Goal: Task Accomplishment & Management: Manage account settings

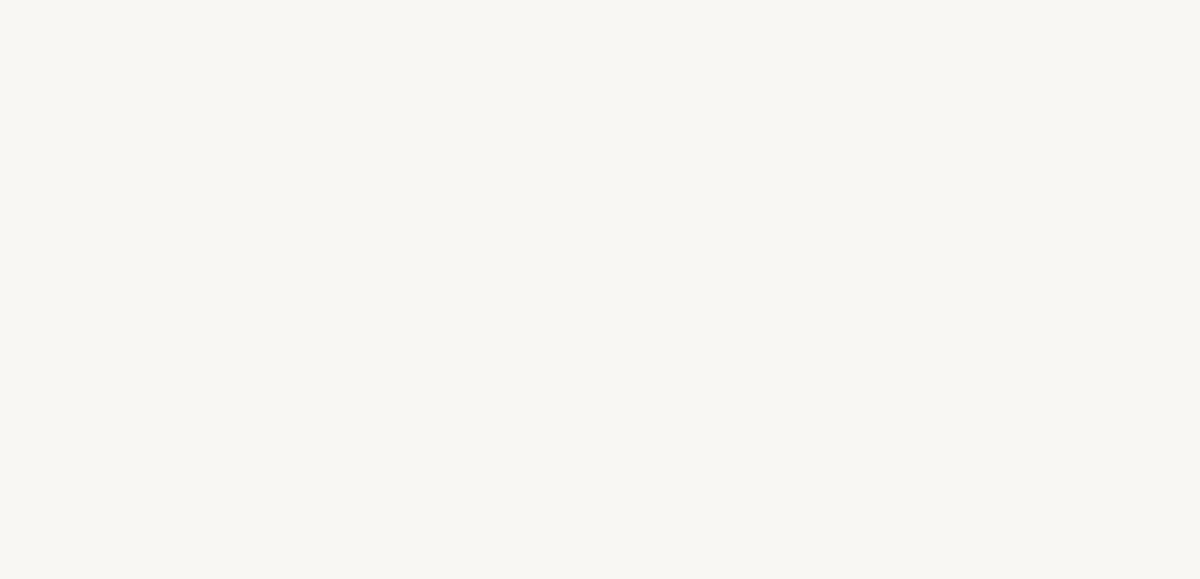
select select "FR"
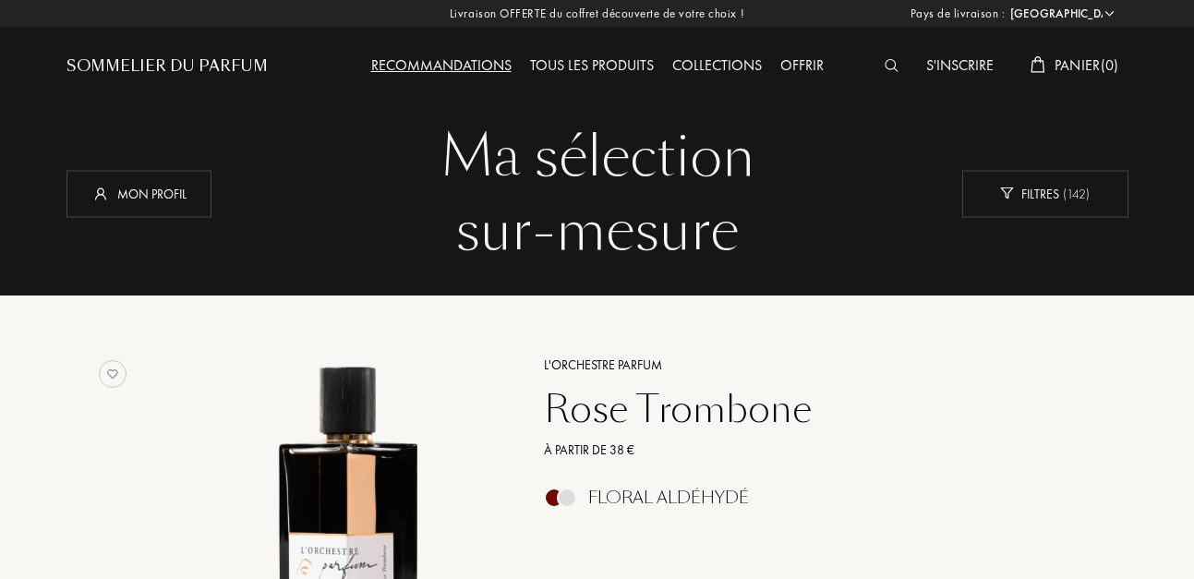
click at [885, 61] on img at bounding box center [892, 65] width 14 height 13
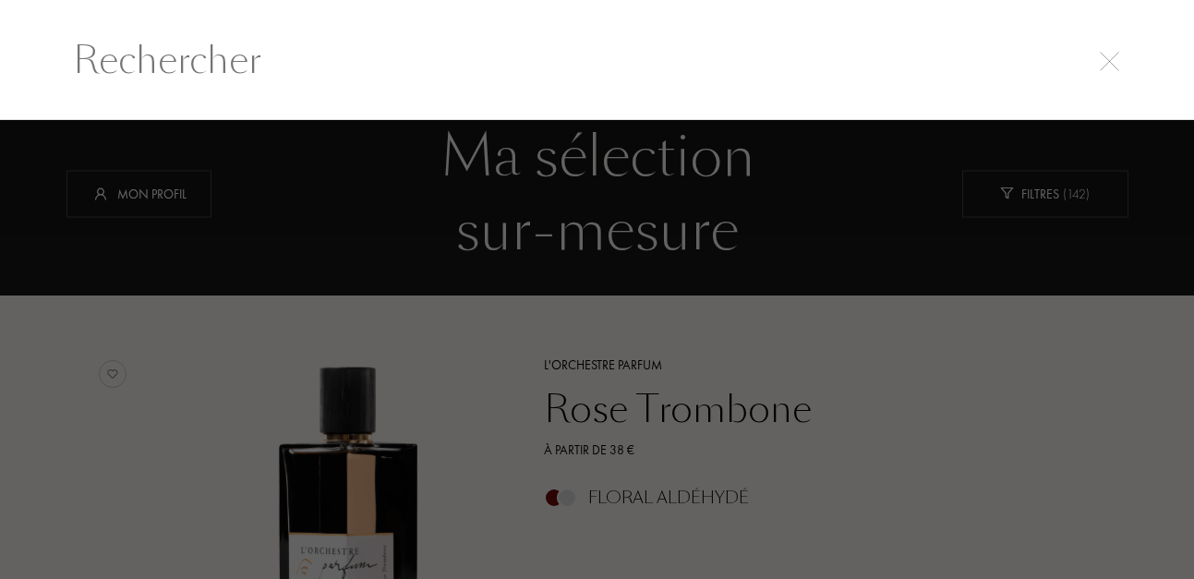
scroll to position [1, 0]
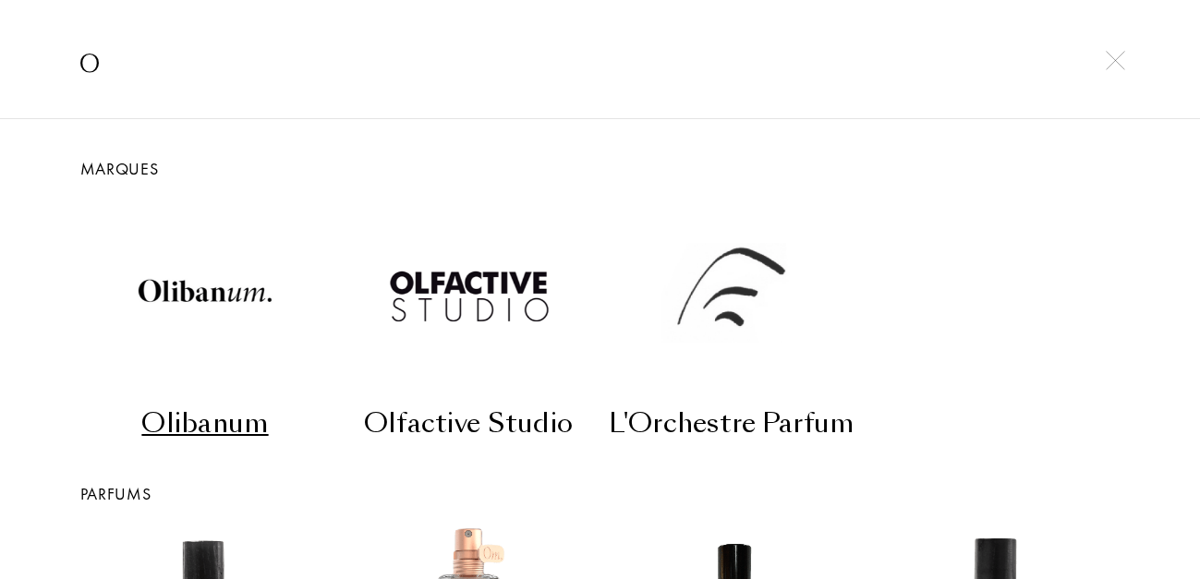
type input "o"
click at [794, 430] on div "L'Orchestre Parfum" at bounding box center [732, 424] width 249 height 36
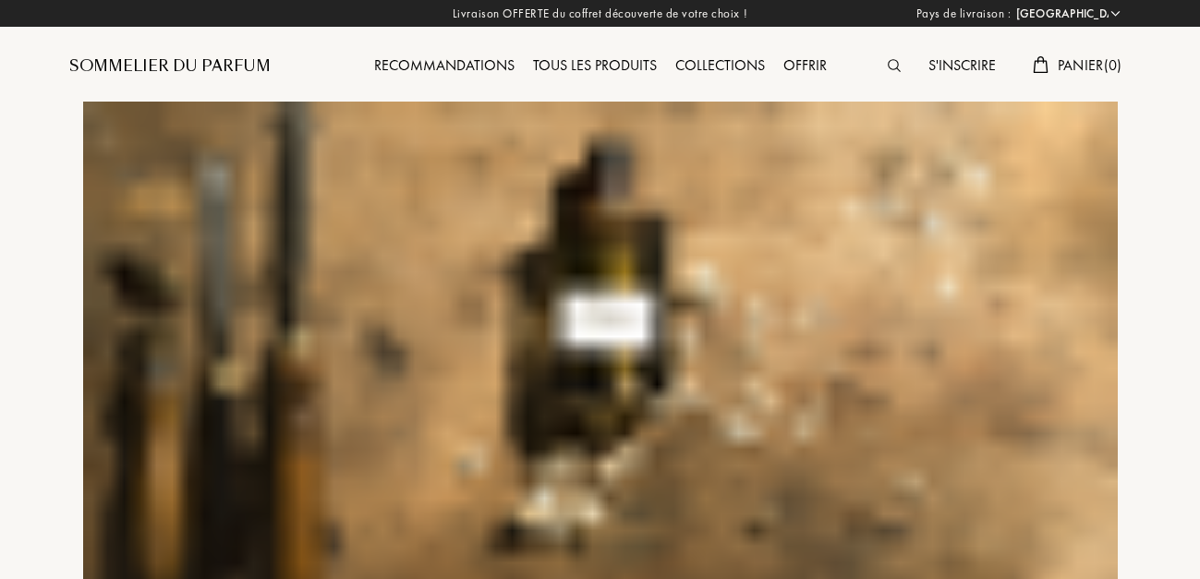
select select "FR"
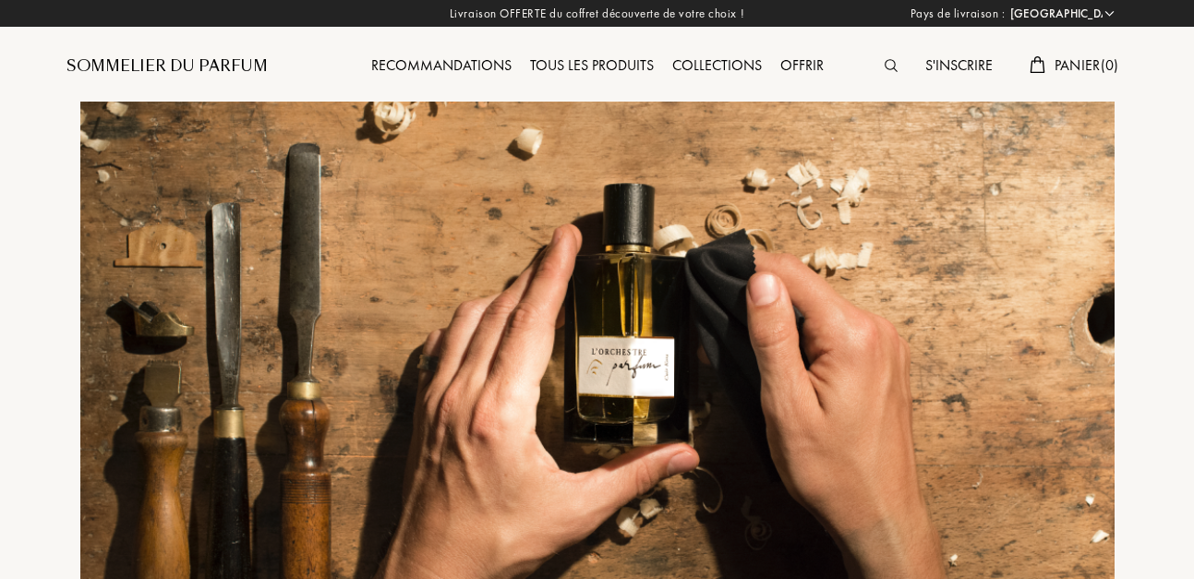
click at [631, 59] on div "Tous les produits" at bounding box center [592, 67] width 142 height 24
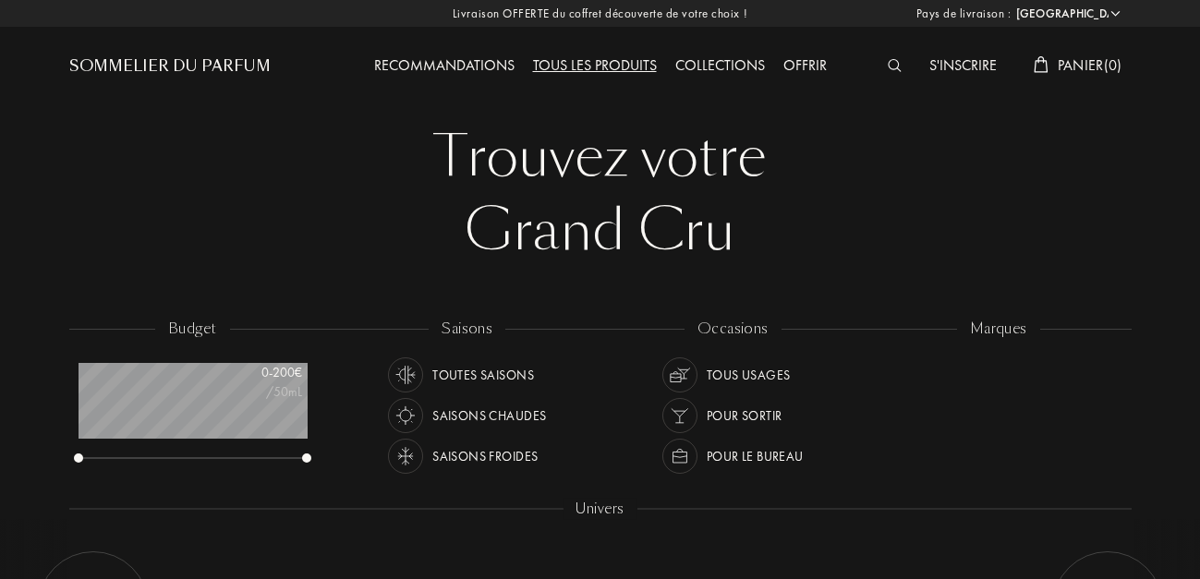
select select "FR"
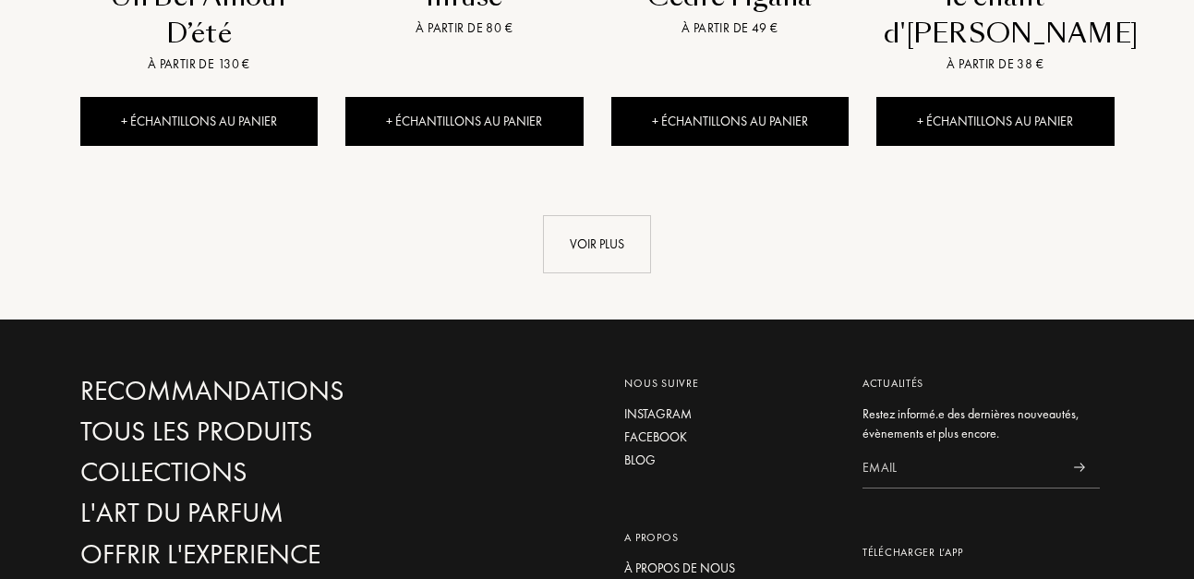
scroll to position [2381, 0]
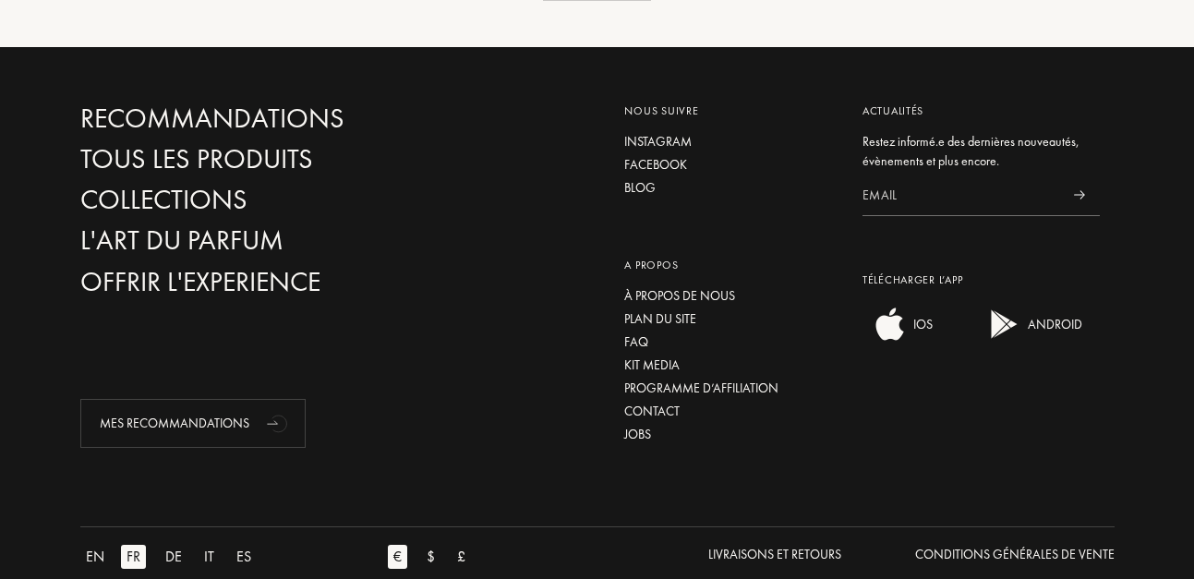
click at [1192, 47] on div "Recommandations Tous les produits Collections L'Art du Parfum Offrir l'experien…" at bounding box center [597, 282] width 1194 height 470
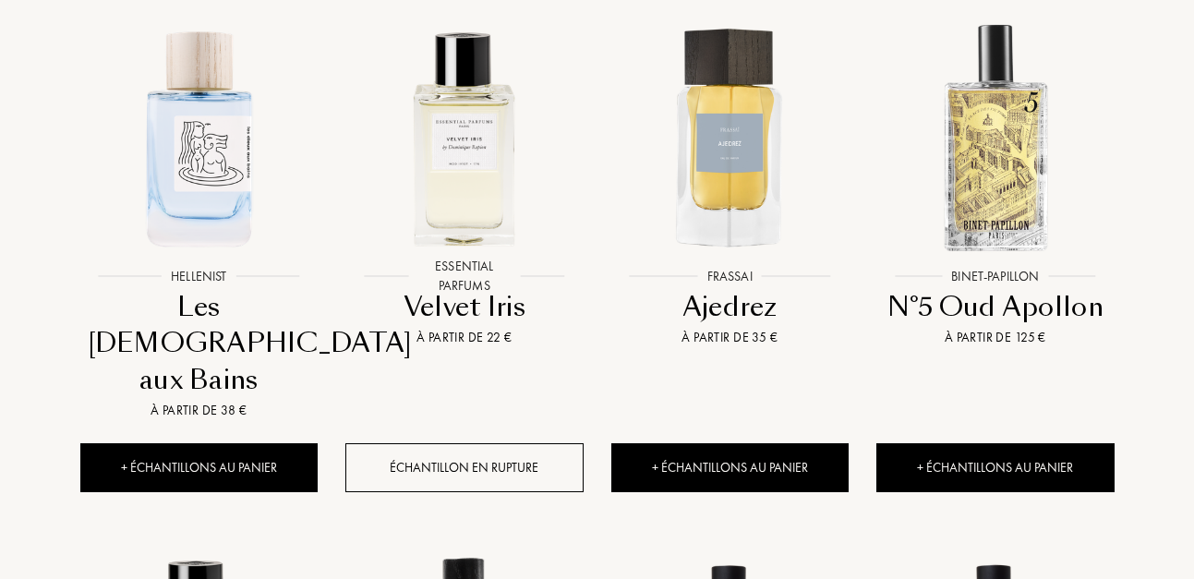
scroll to position [416, 0]
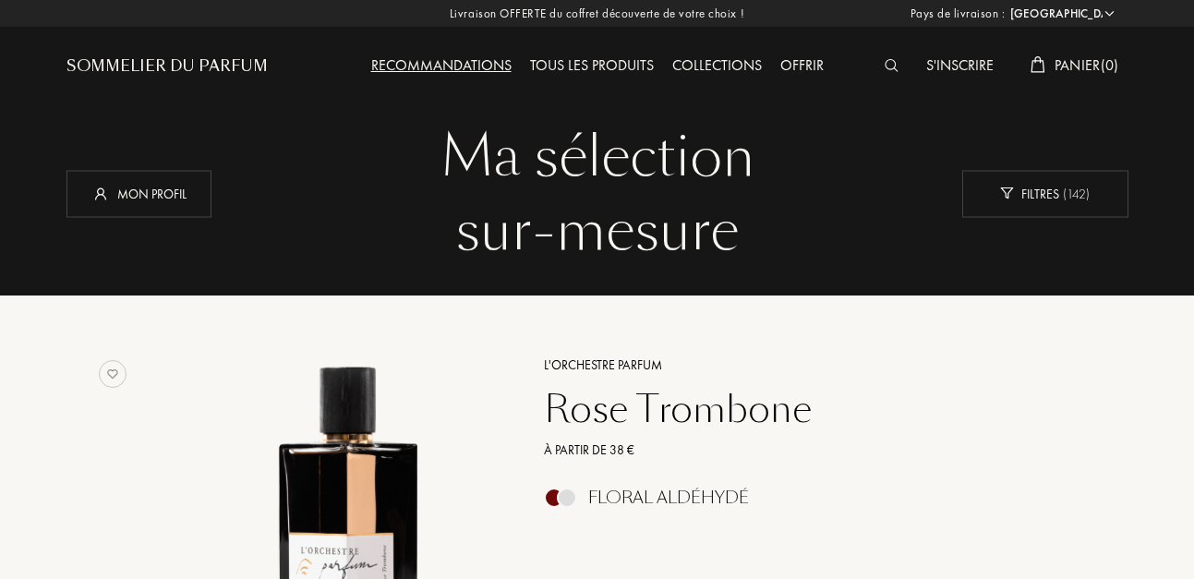
select select "FR"
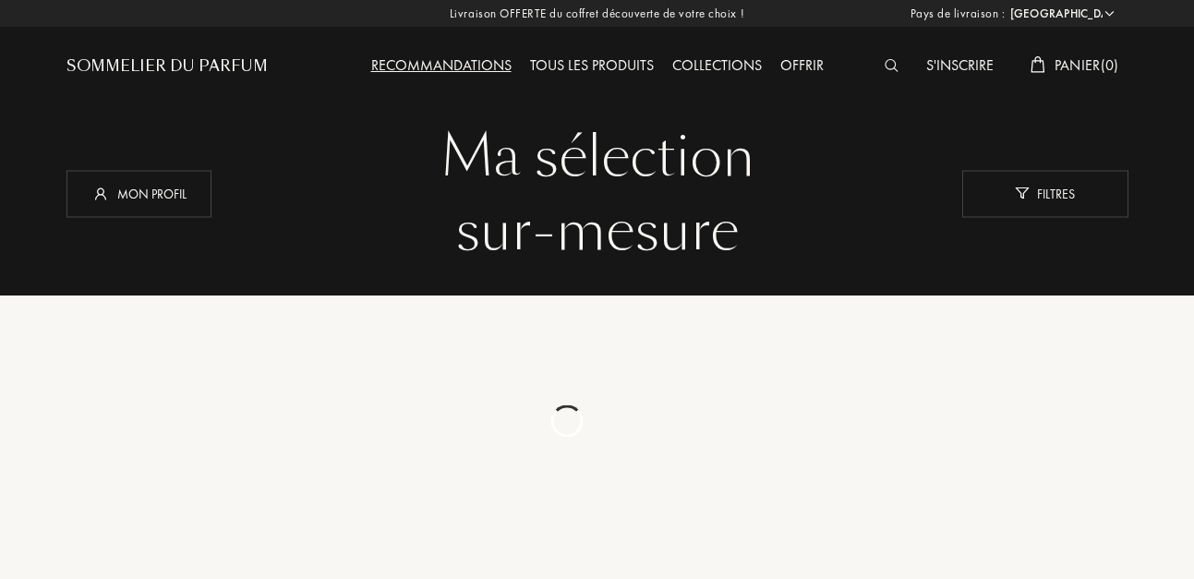
select select "FR"
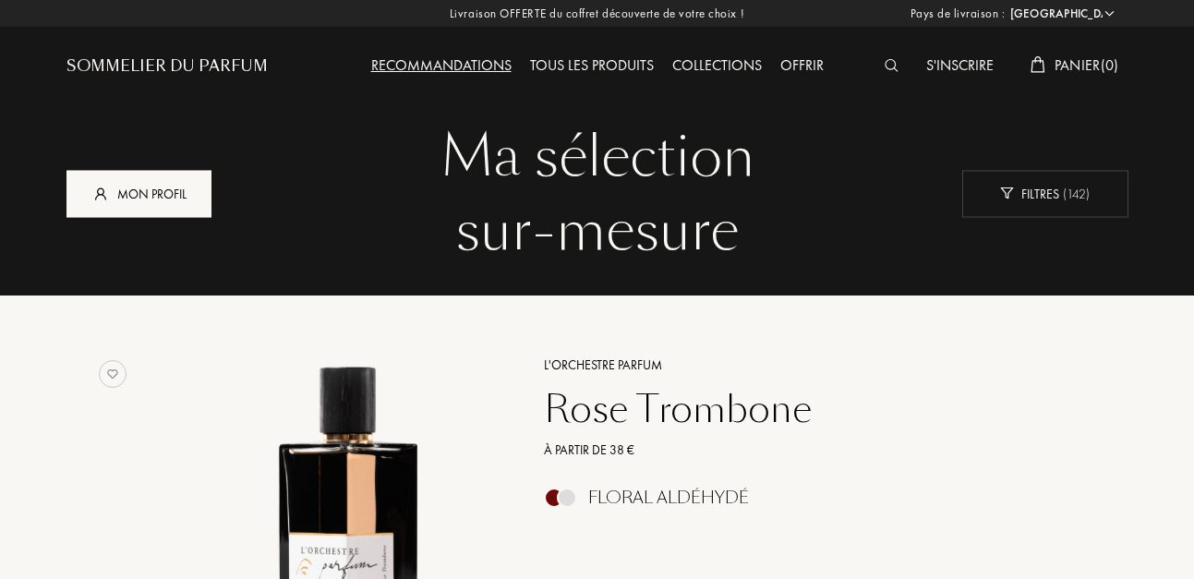
click at [166, 188] on div "Mon profil" at bounding box center [139, 193] width 145 height 47
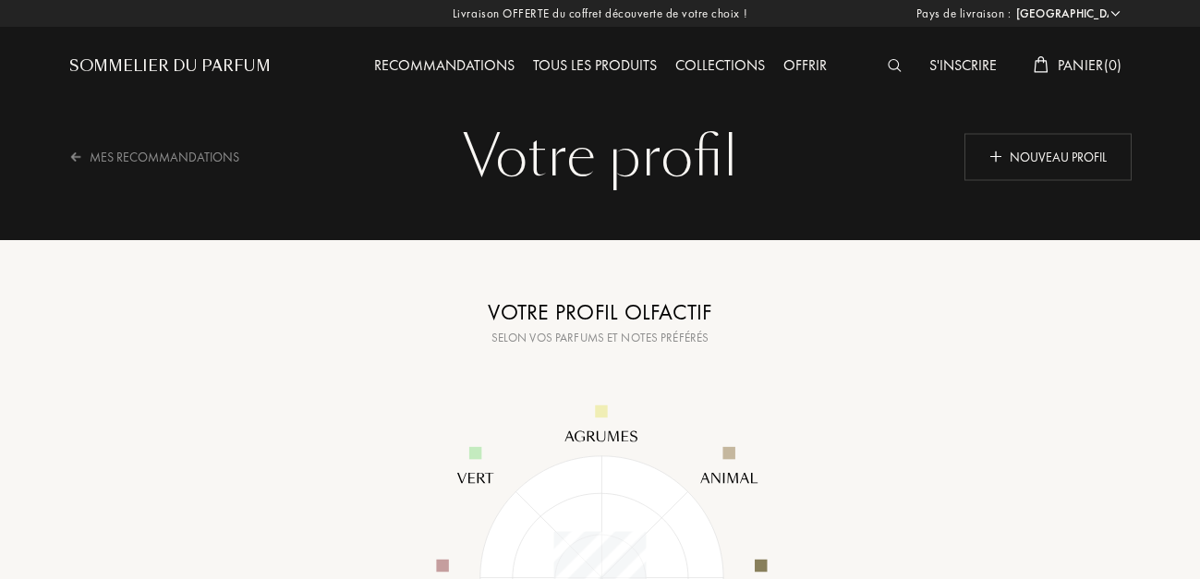
select select "FR"
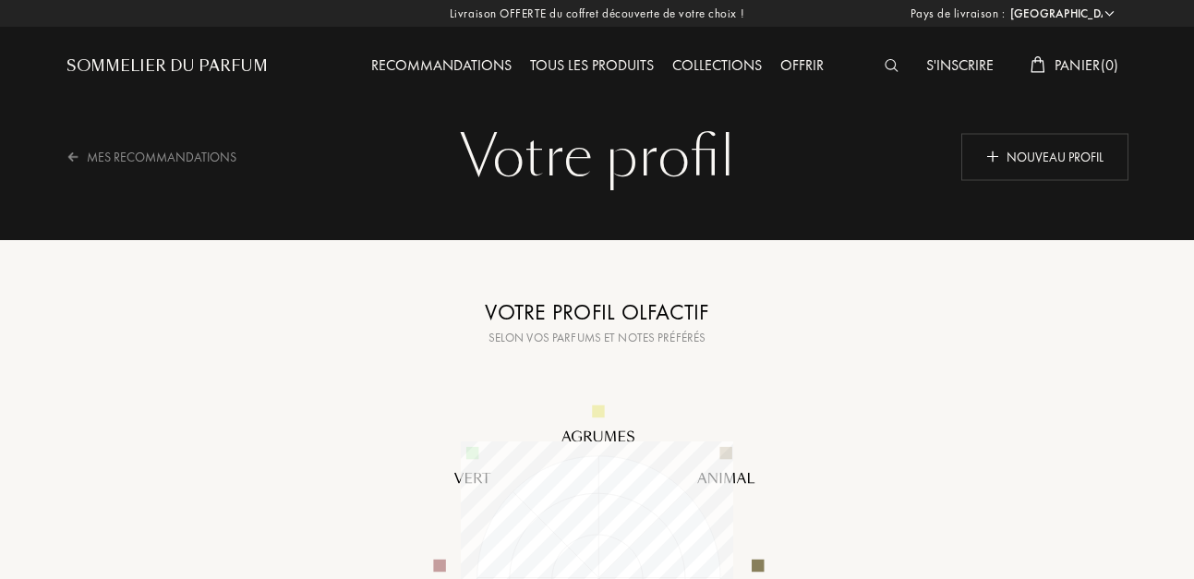
scroll to position [273, 273]
drag, startPoint x: 1191, startPoint y: 124, endPoint x: 1185, endPoint y: 194, distance: 70.4
click at [1185, 194] on div at bounding box center [600, 120] width 1200 height 240
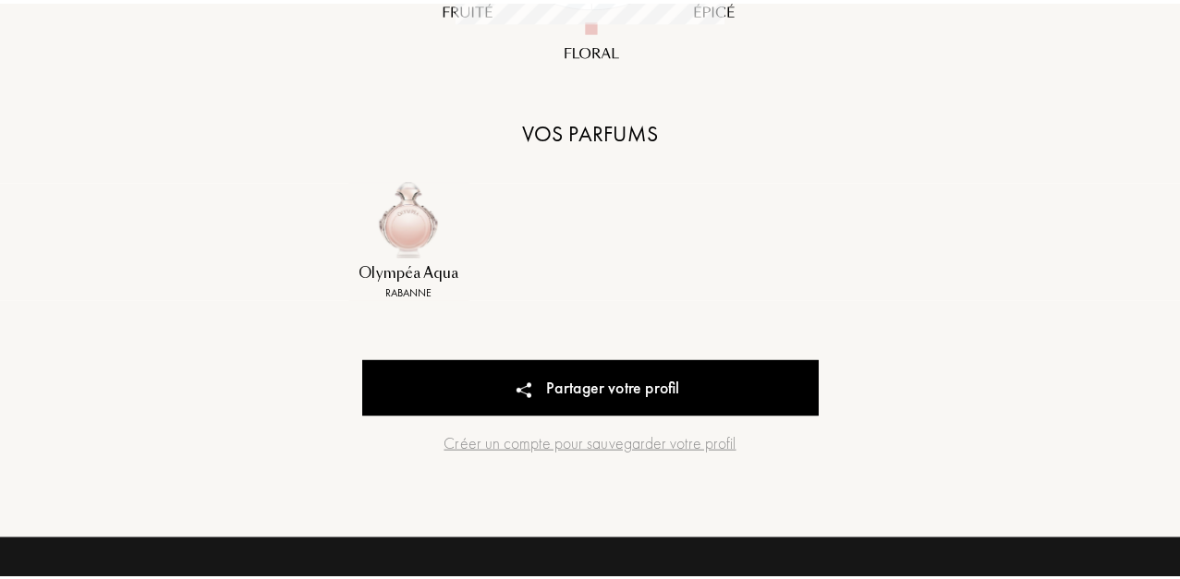
scroll to position [687, 0]
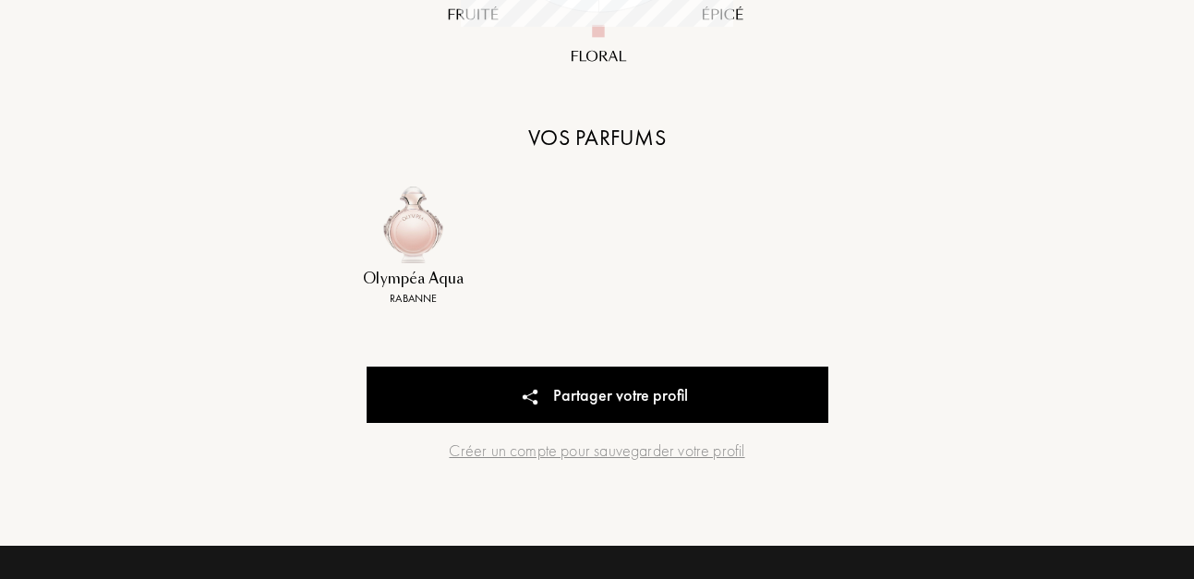
click at [426, 277] on div "Olympéa Aqua" at bounding box center [414, 279] width 115 height 21
click at [406, 226] on img at bounding box center [406, 225] width 77 height 77
